Goal: Task Accomplishment & Management: Use online tool/utility

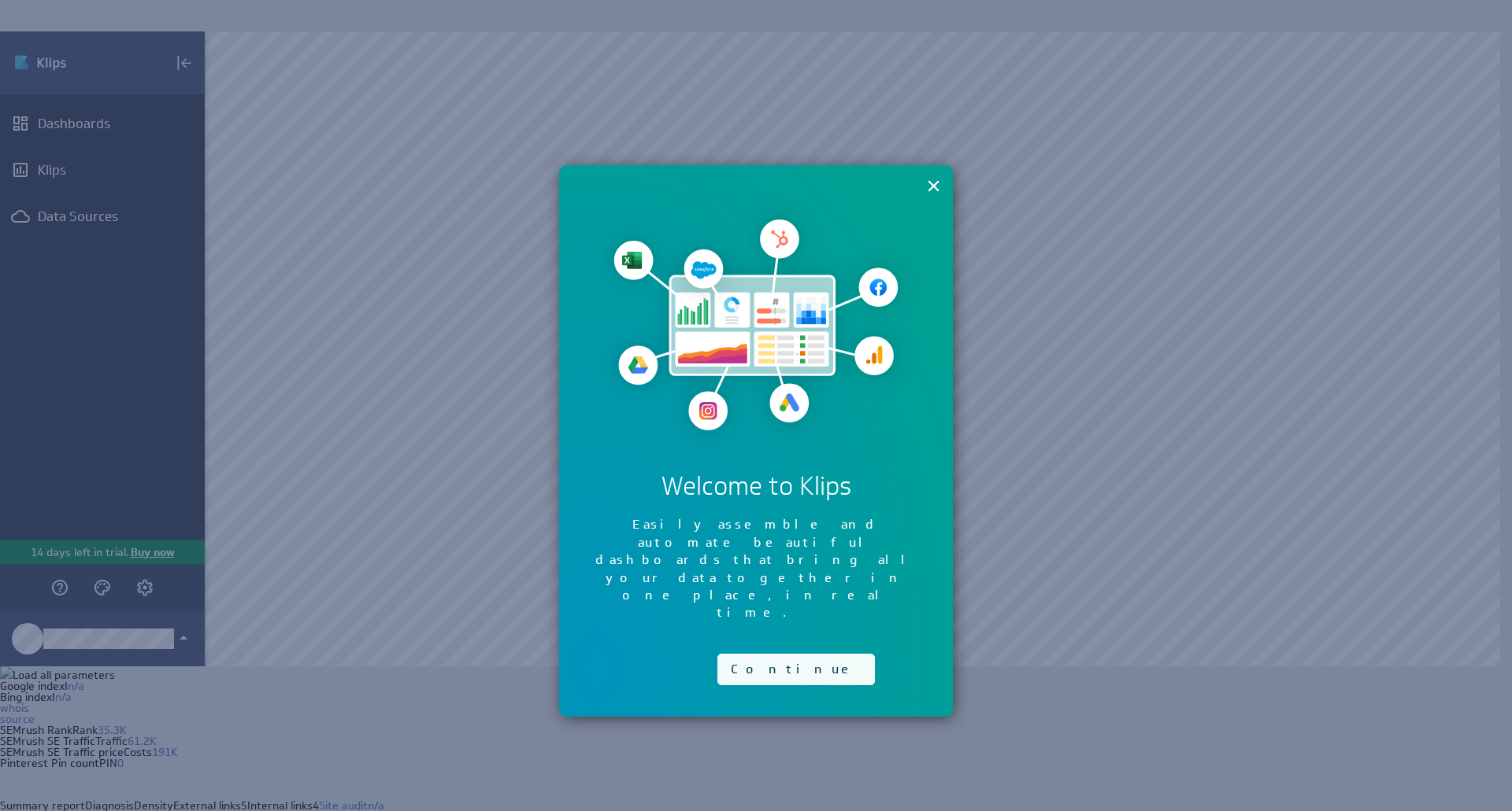
click at [772, 654] on button "Continue" at bounding box center [796, 670] width 158 height 32
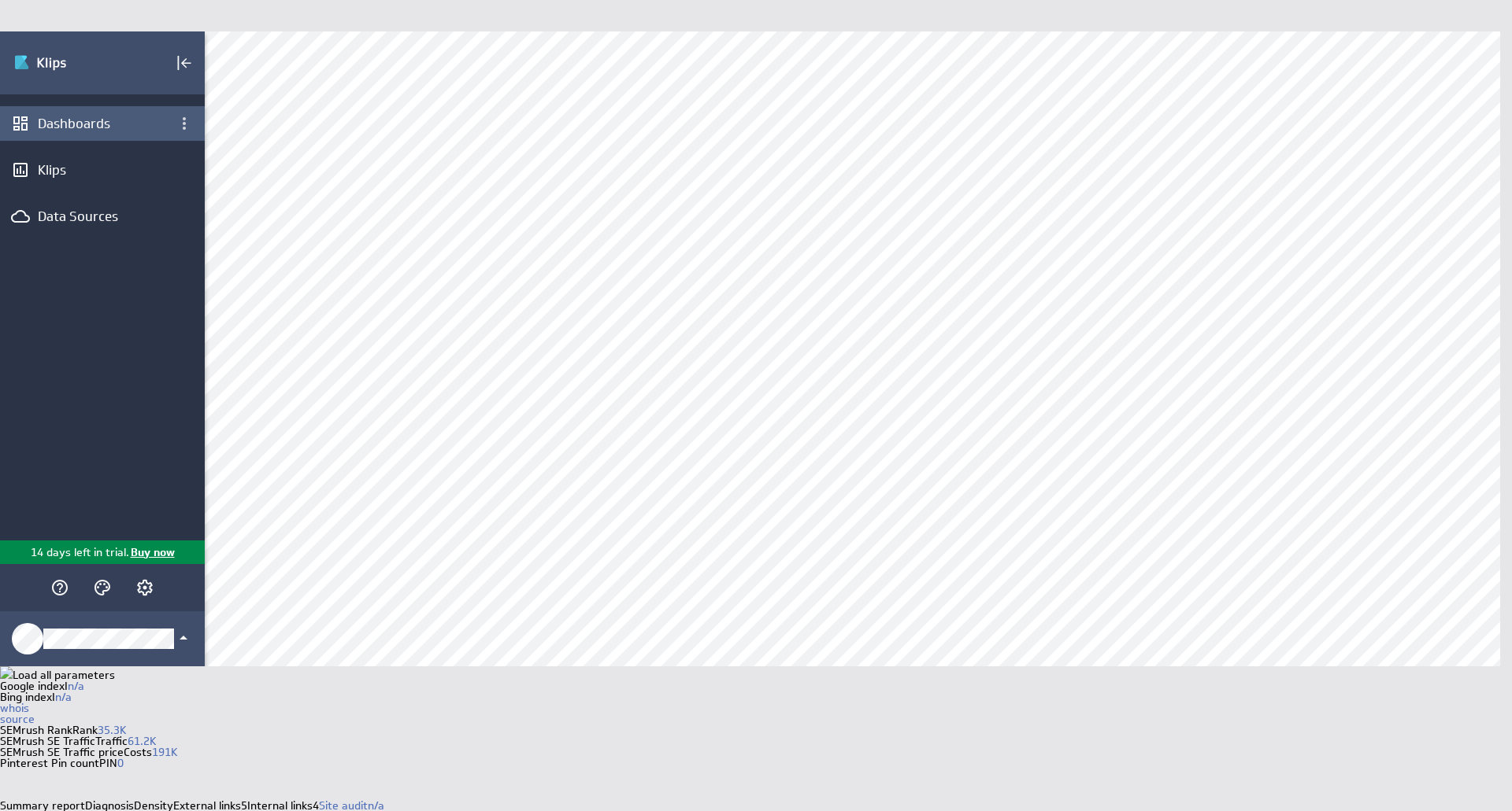
click at [152, 120] on div "Dashboards" at bounding box center [103, 123] width 129 height 18
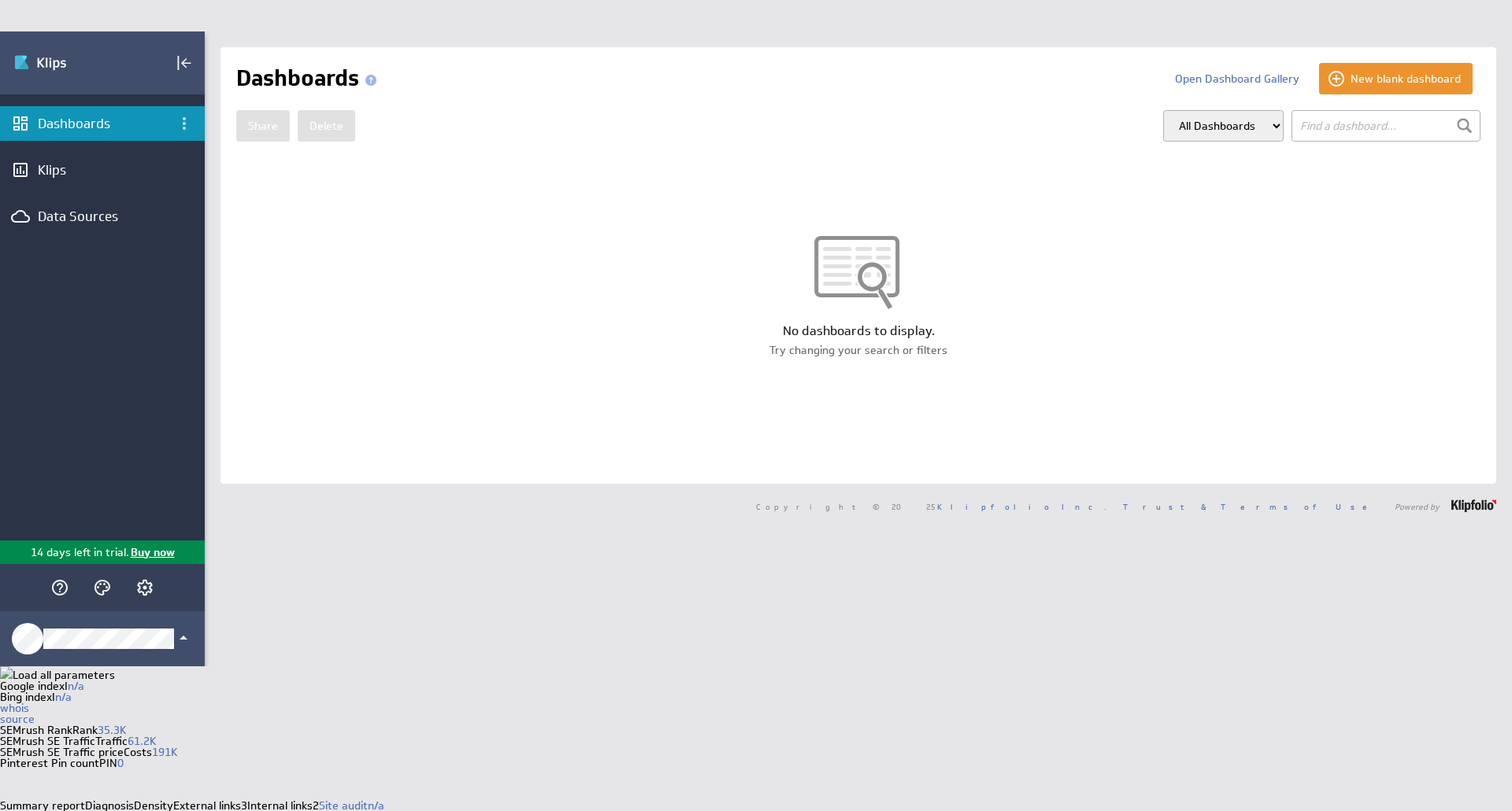
click at [1362, 117] on input "text" at bounding box center [1385, 126] width 189 height 32
paste input "MQL to SQL Conversion Rate"
type input "MQL to SQL Conversion Rate"
click at [1256, 68] on button "Open Dashboard Gallery" at bounding box center [1237, 79] width 148 height 32
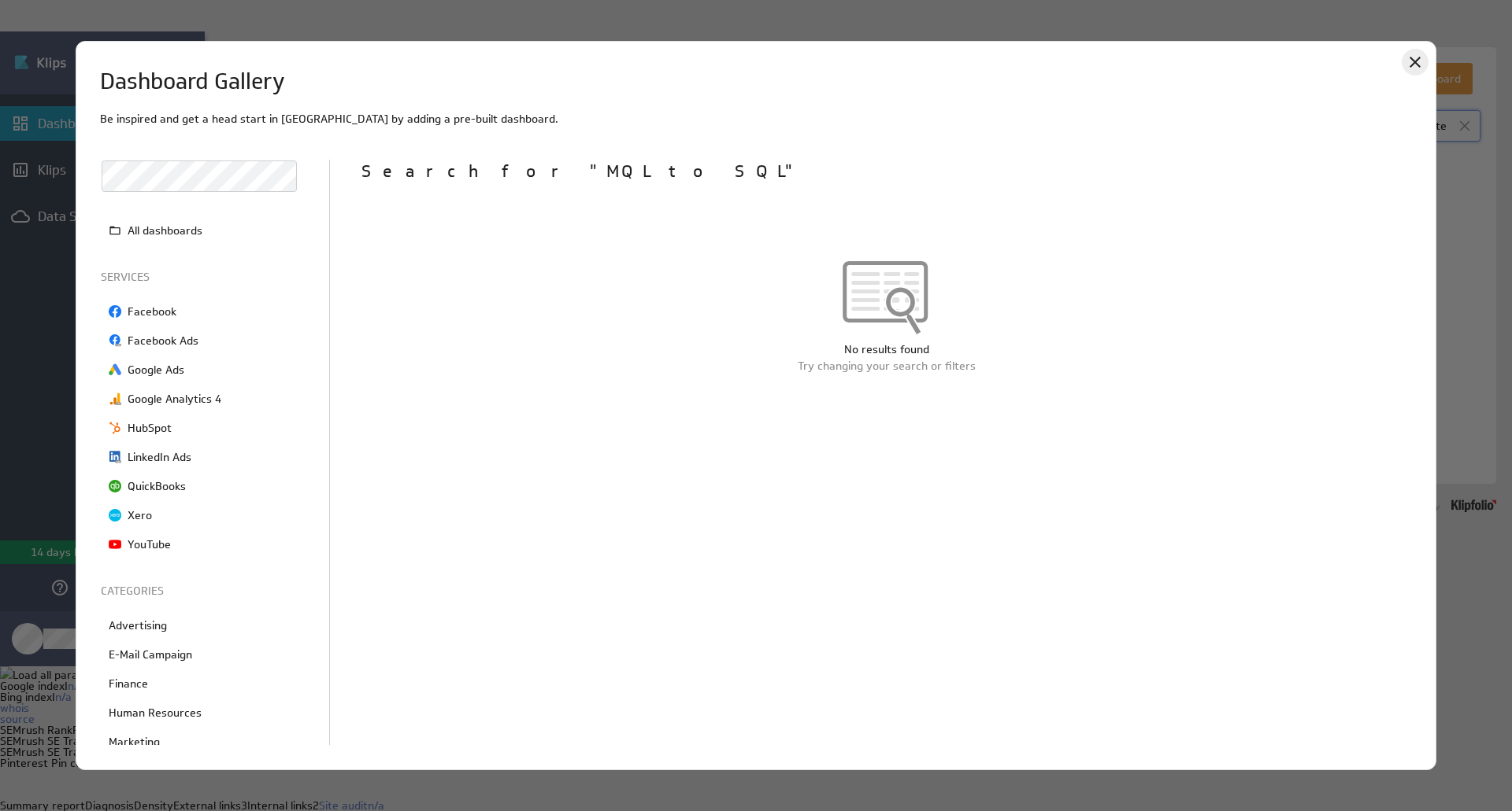
click at [1418, 61] on icon "Close" at bounding box center [1415, 62] width 19 height 19
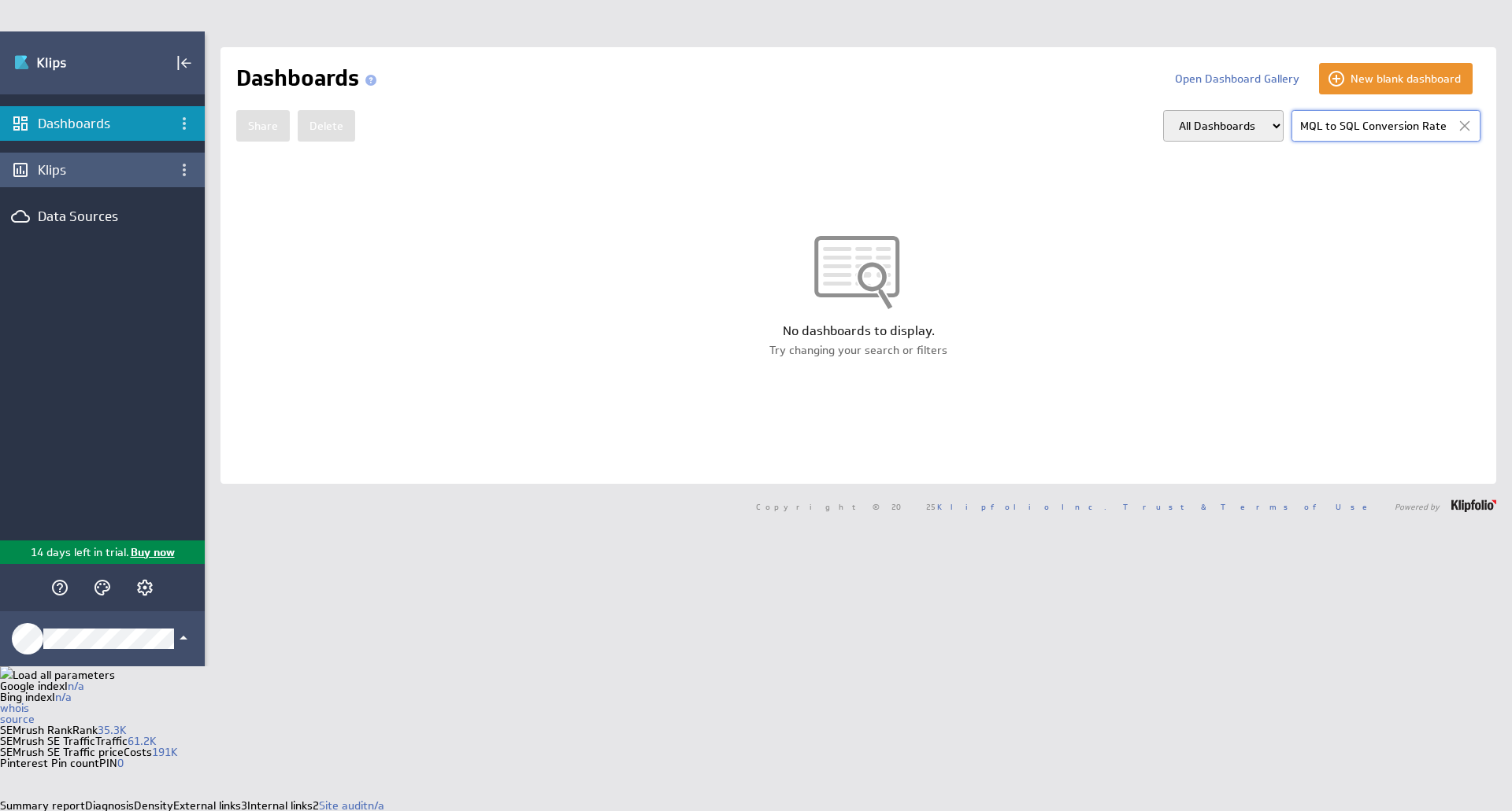
click at [86, 169] on div "Klips" at bounding box center [103, 170] width 129 height 18
